Goal: Information Seeking & Learning: Learn about a topic

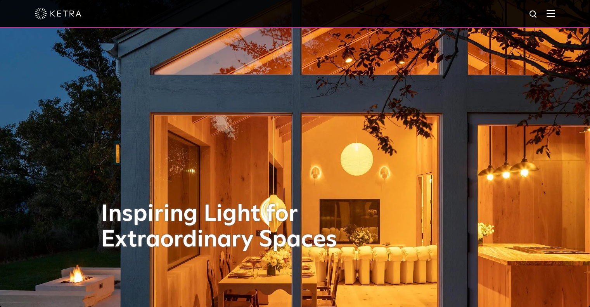
click at [536, 14] on img at bounding box center [534, 15] width 10 height 10
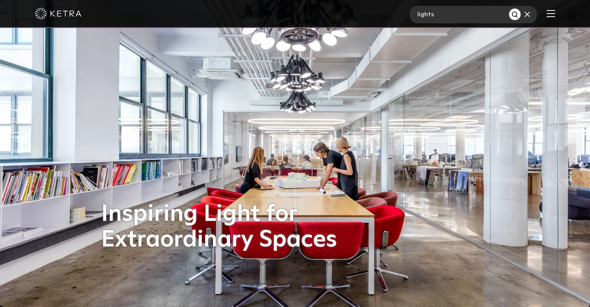
type input "lights"
click at [509, 9] on button "Search" at bounding box center [515, 15] width 12 height 12
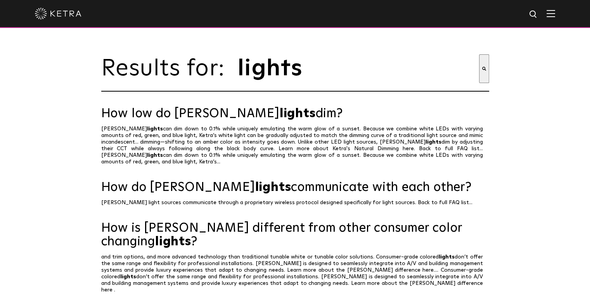
click at [554, 16] on img at bounding box center [550, 13] width 9 height 7
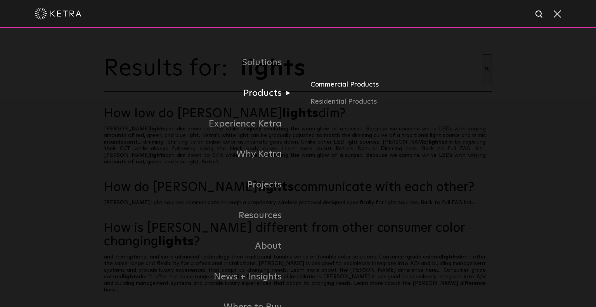
click at [342, 88] on link "Commercial Products" at bounding box center [401, 87] width 182 height 17
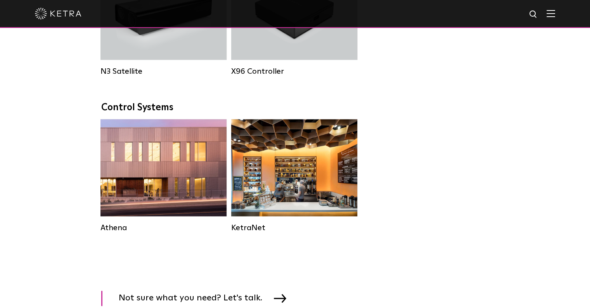
scroll to position [1086, 0]
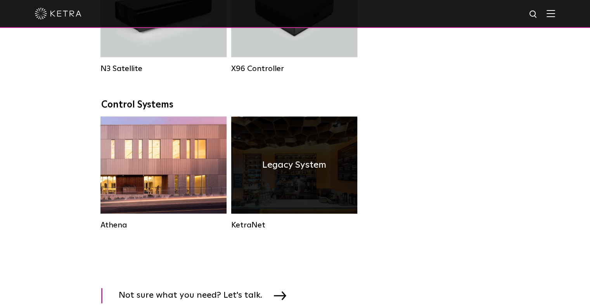
click at [269, 172] on h4 "Legacy System" at bounding box center [294, 164] width 64 height 15
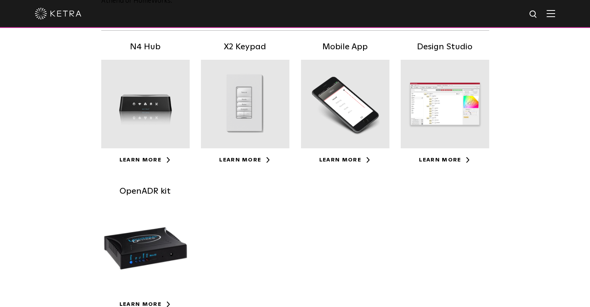
scroll to position [173, 0]
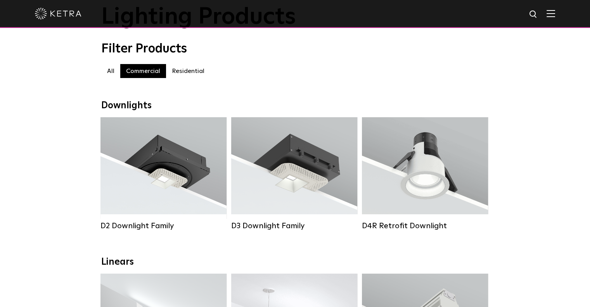
scroll to position [52, 0]
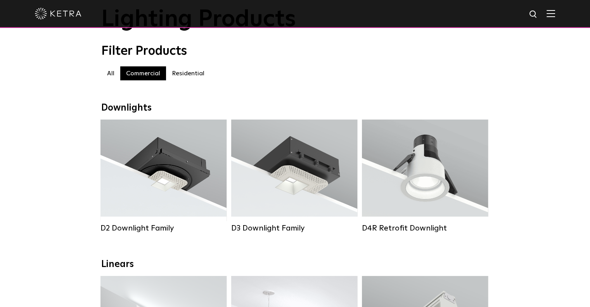
click at [112, 72] on label "All" at bounding box center [110, 73] width 19 height 14
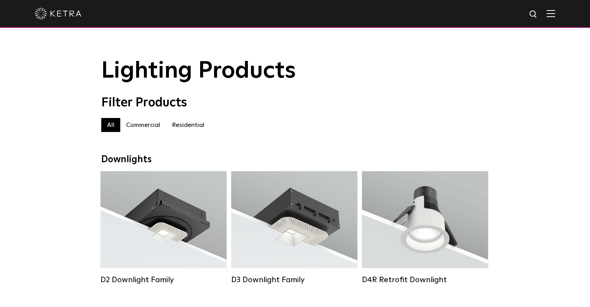
click at [136, 125] on label "Commercial" at bounding box center [143, 125] width 46 height 14
